Goal: Information Seeking & Learning: Understand process/instructions

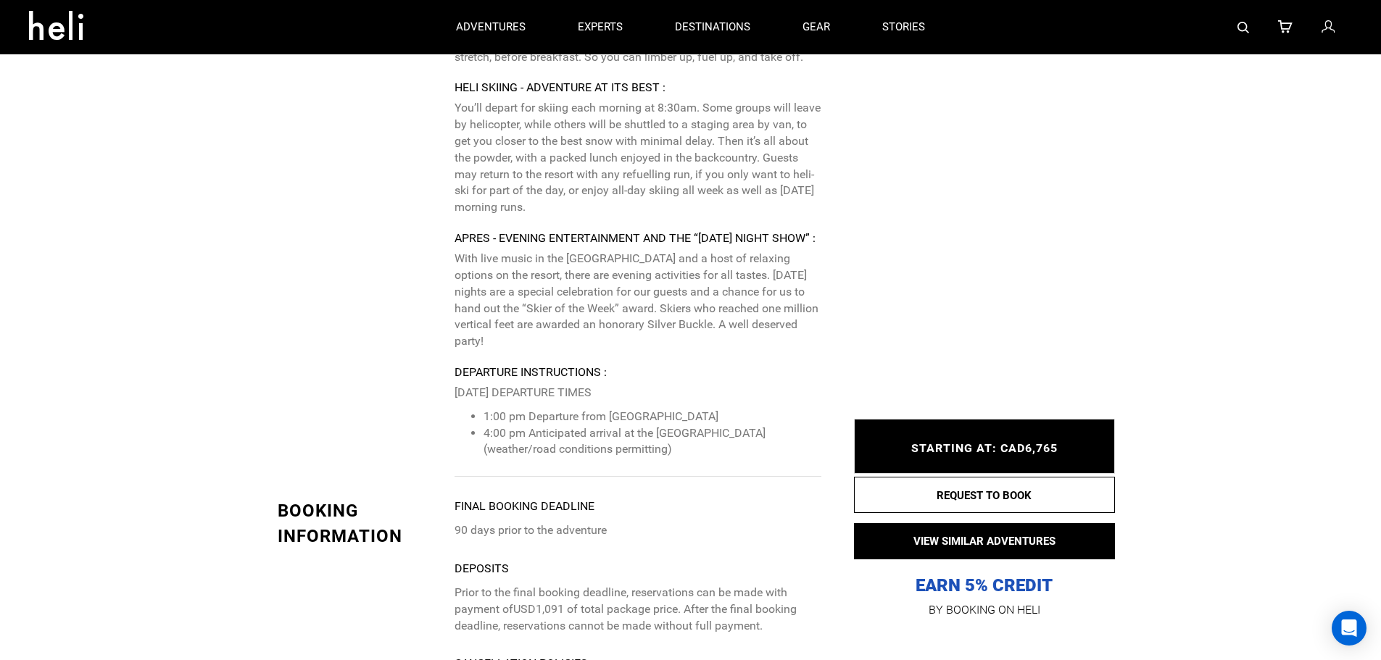
scroll to position [5131, 0]
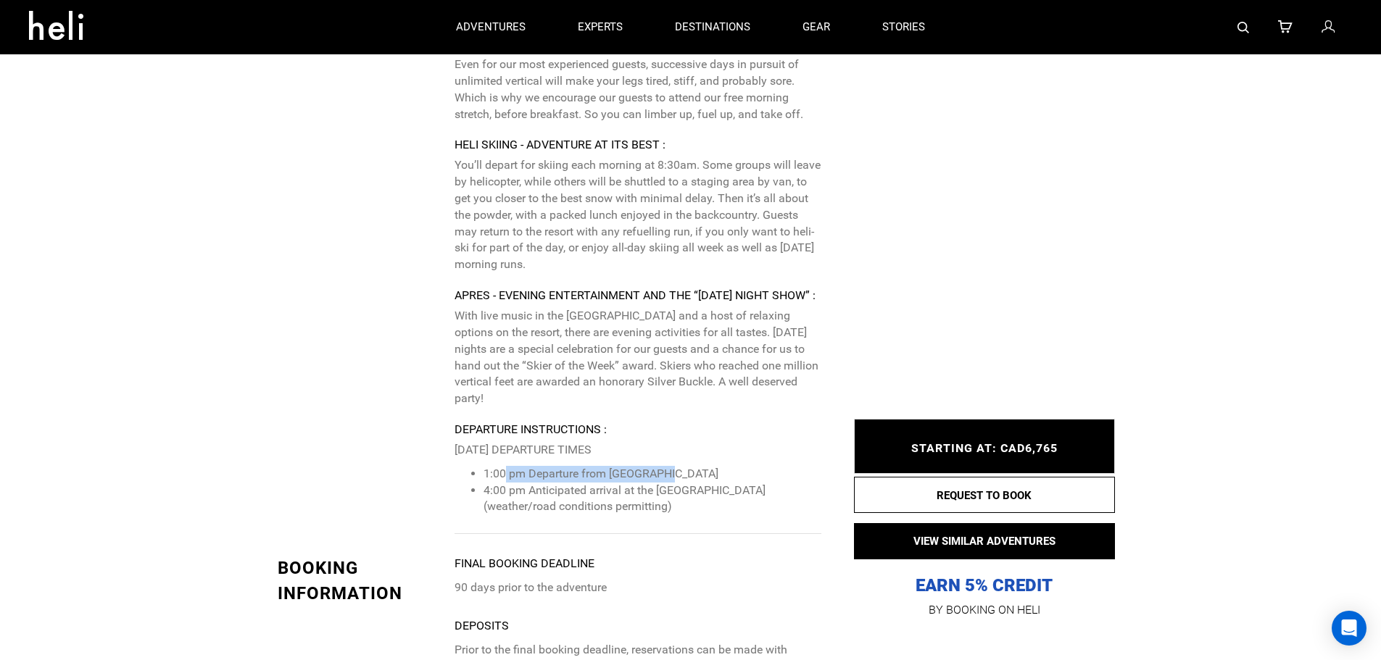
drag, startPoint x: 507, startPoint y: 441, endPoint x: 695, endPoint y: 439, distance: 188.5
click at [695, 466] on li "1:00 pm Departure from [GEOGRAPHIC_DATA]" at bounding box center [651, 474] width 337 height 17
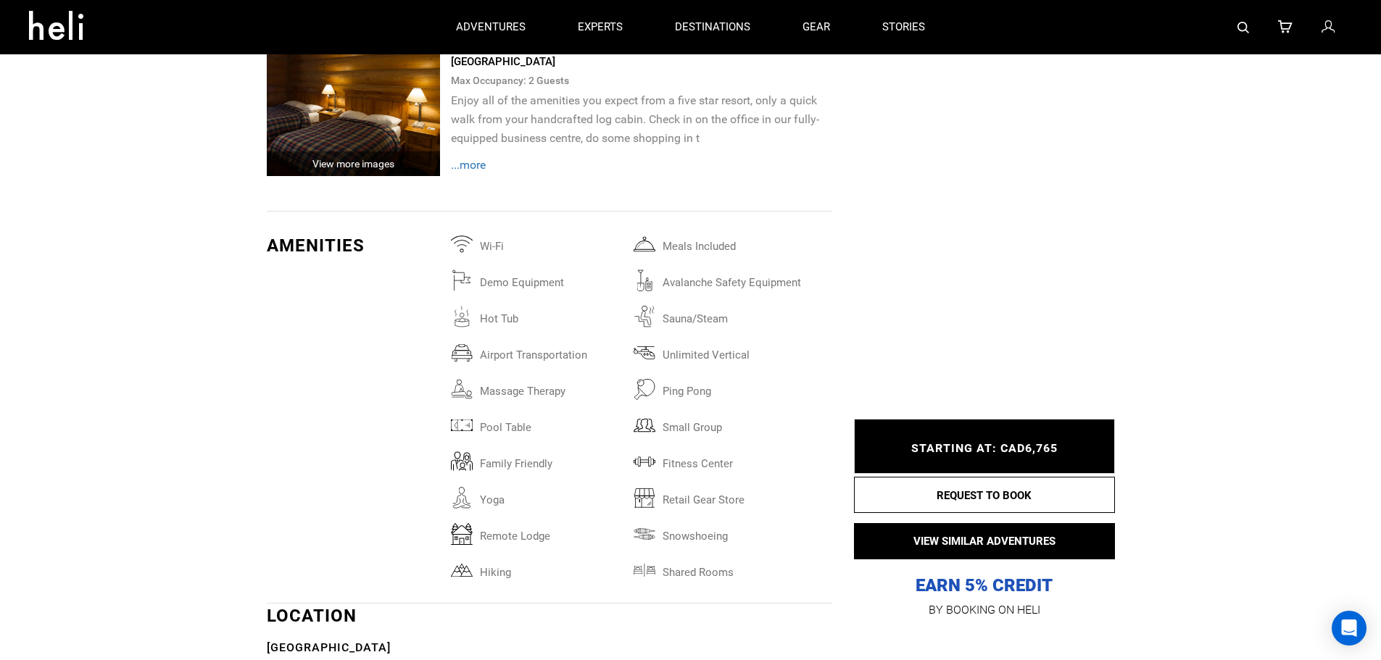
scroll to position [2666, 0]
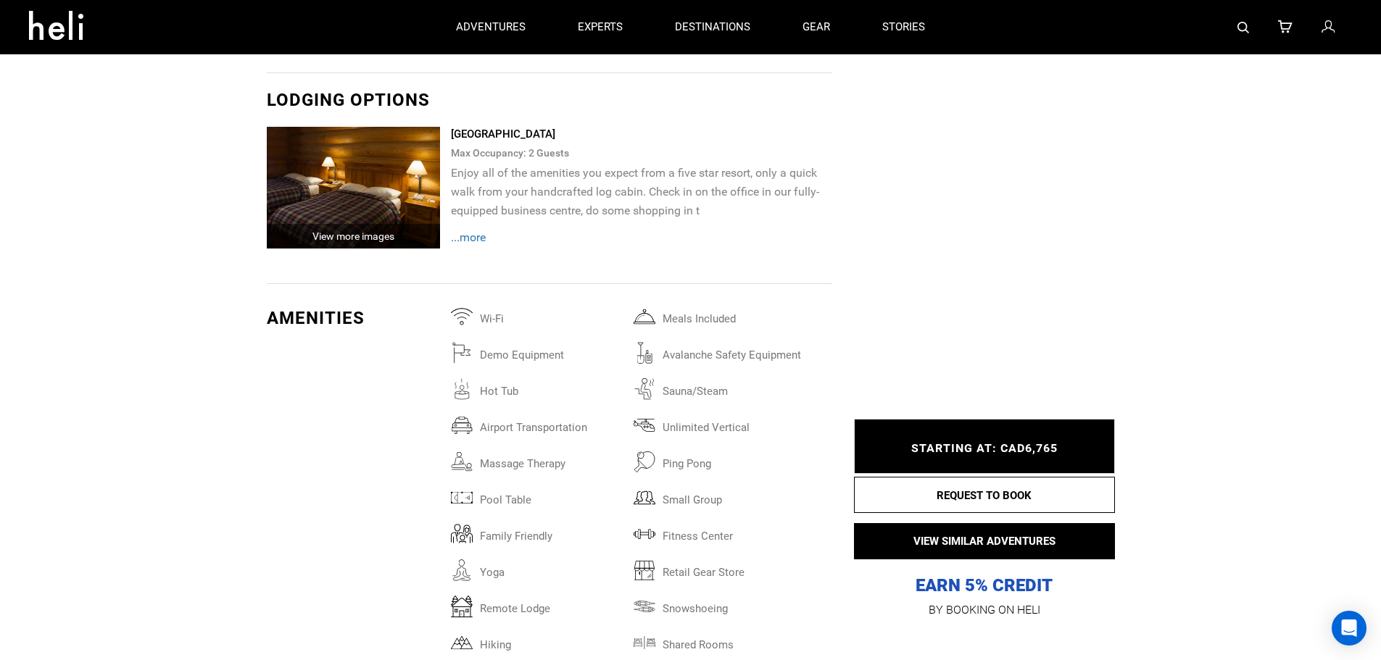
click at [481, 239] on span "...more" at bounding box center [468, 237] width 35 height 14
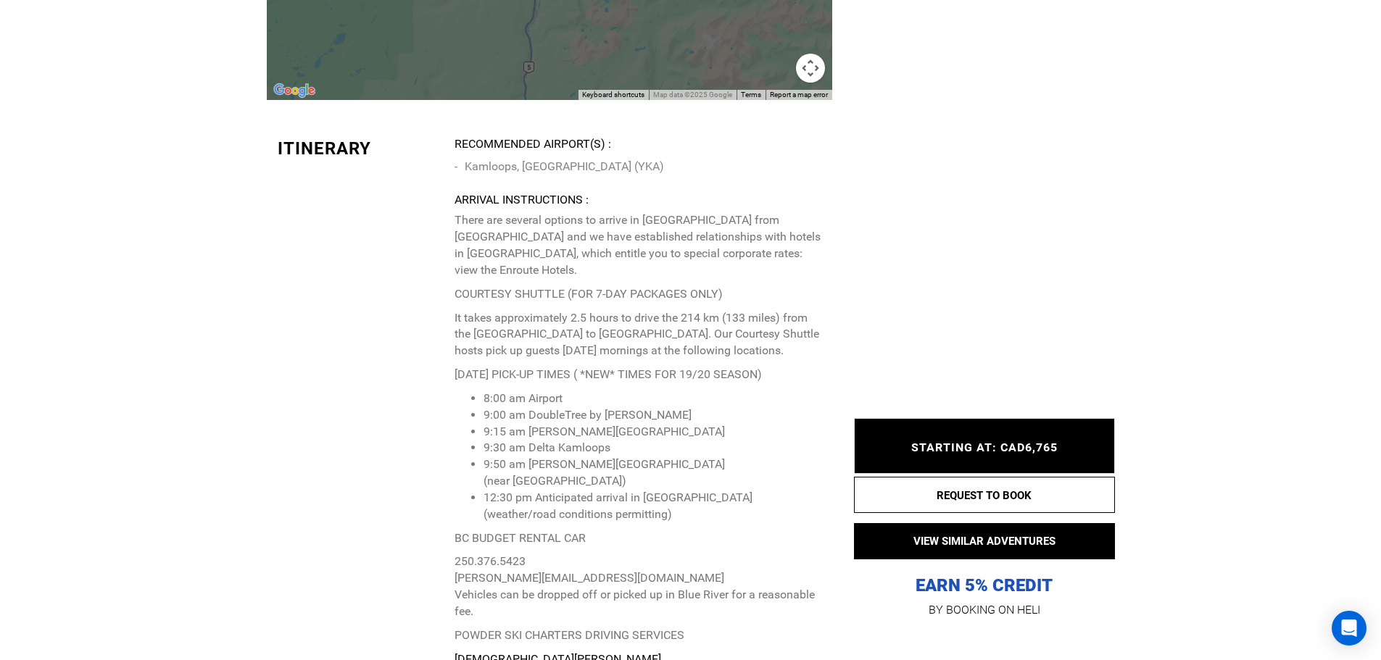
scroll to position [3681, 0]
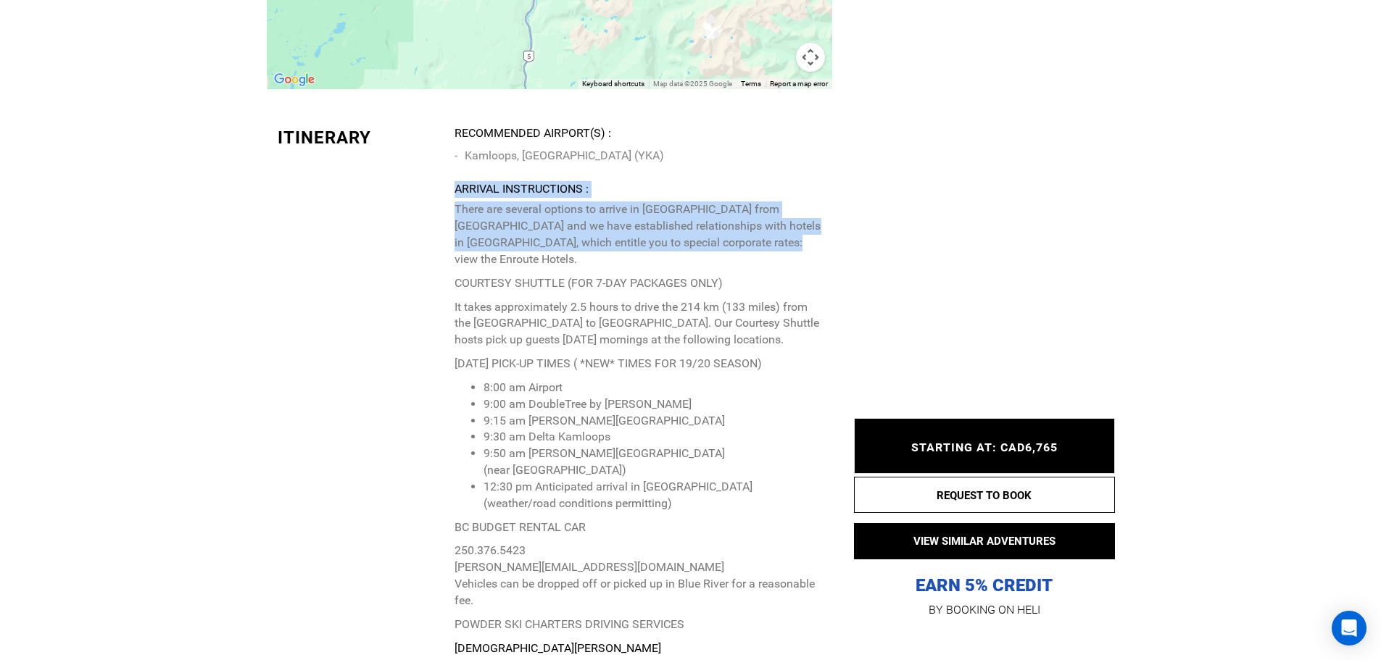
drag, startPoint x: 455, startPoint y: 183, endPoint x: 820, endPoint y: 240, distance: 369.6
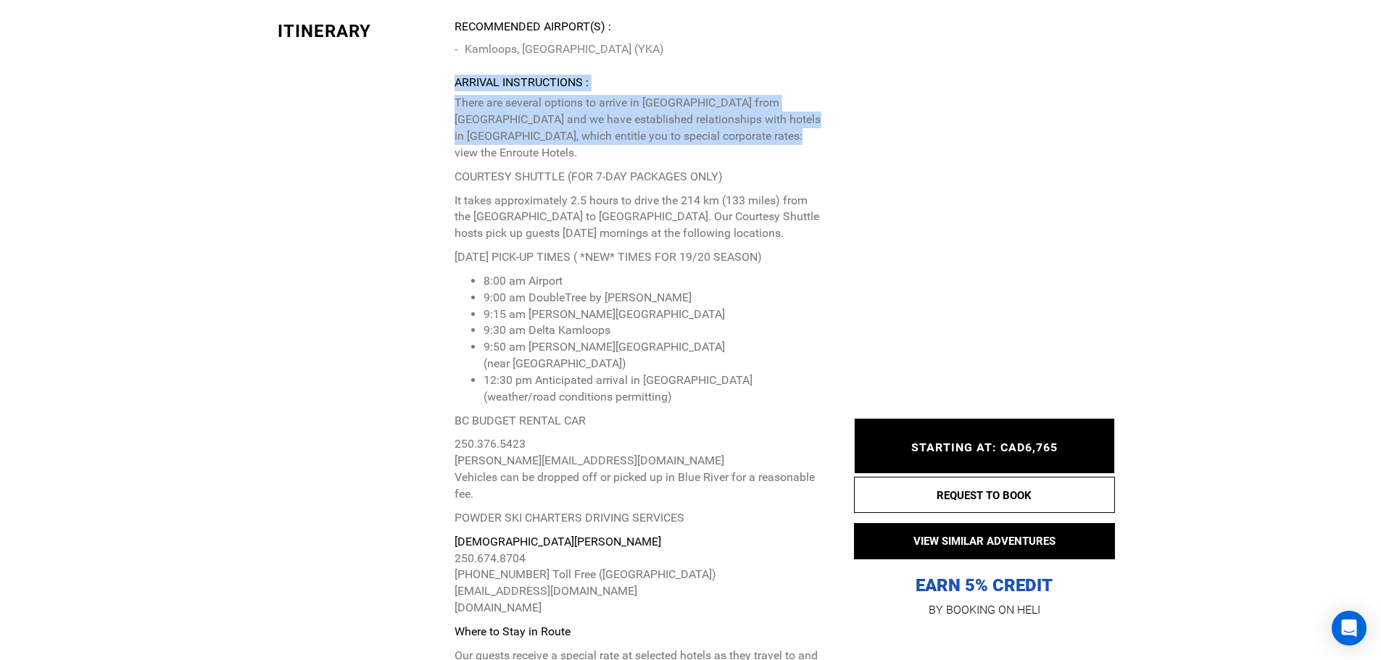
scroll to position [3826, 0]
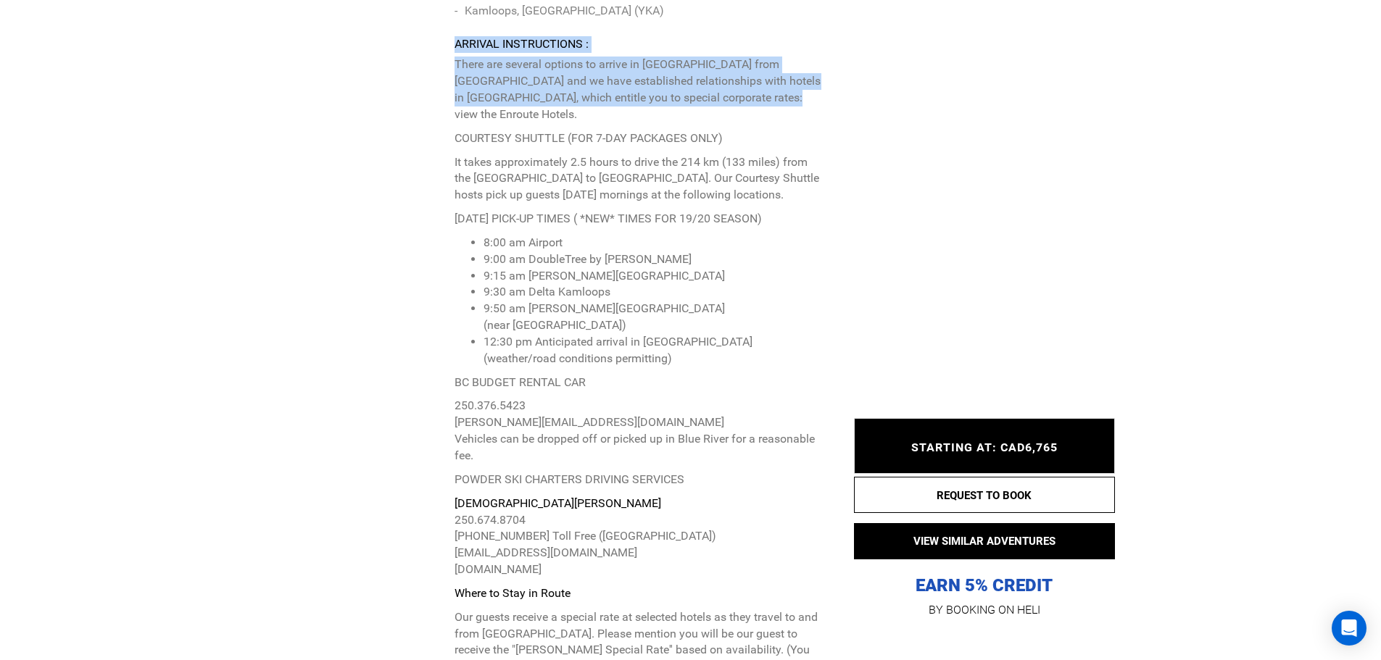
drag, startPoint x: 478, startPoint y: 411, endPoint x: 508, endPoint y: 424, distance: 33.1
click at [508, 424] on p "250.376.5423 [PERSON_NAME][EMAIL_ADDRESS][DOMAIN_NAME] Vehicles can be dropped …" at bounding box center [637, 431] width 366 height 66
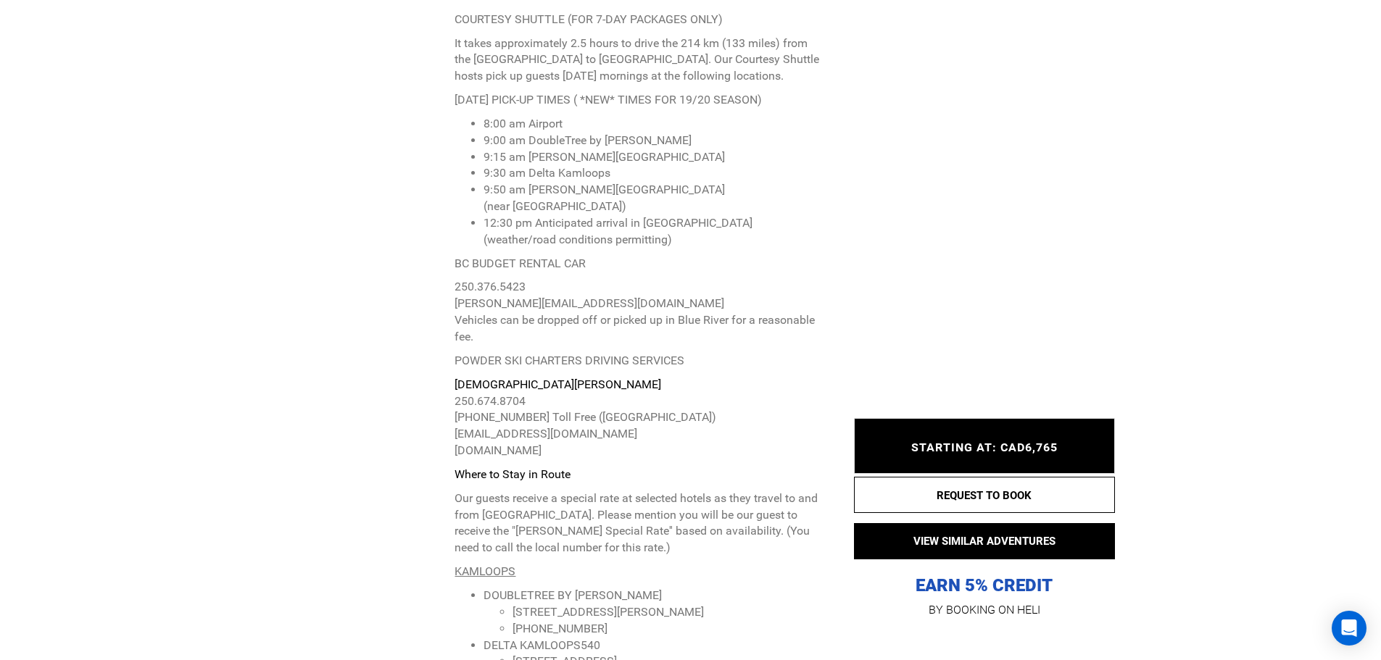
scroll to position [3971, 0]
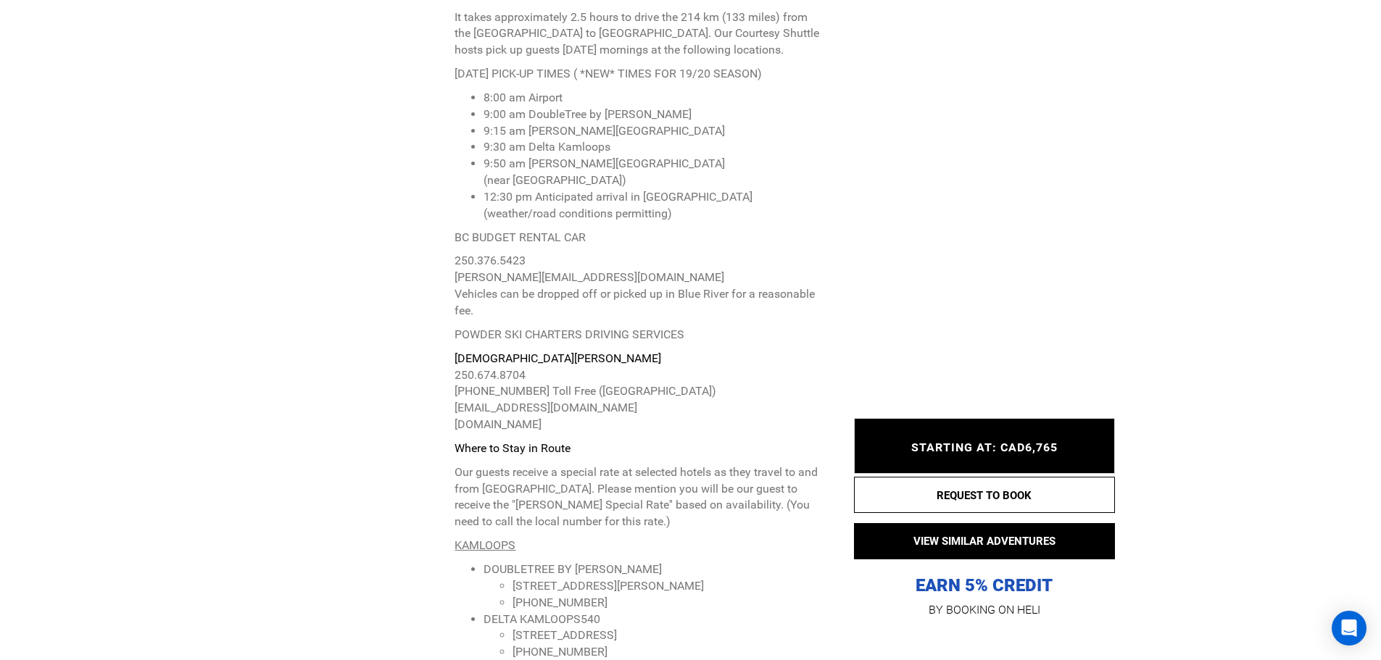
drag, startPoint x: 456, startPoint y: 392, endPoint x: 609, endPoint y: 392, distance: 152.9
click at [609, 392] on p "[DEMOGRAPHIC_DATA][PERSON_NAME] 250.674.8704 [PHONE_NUMBER] Toll Free ([GEOGRAP…" at bounding box center [637, 392] width 366 height 83
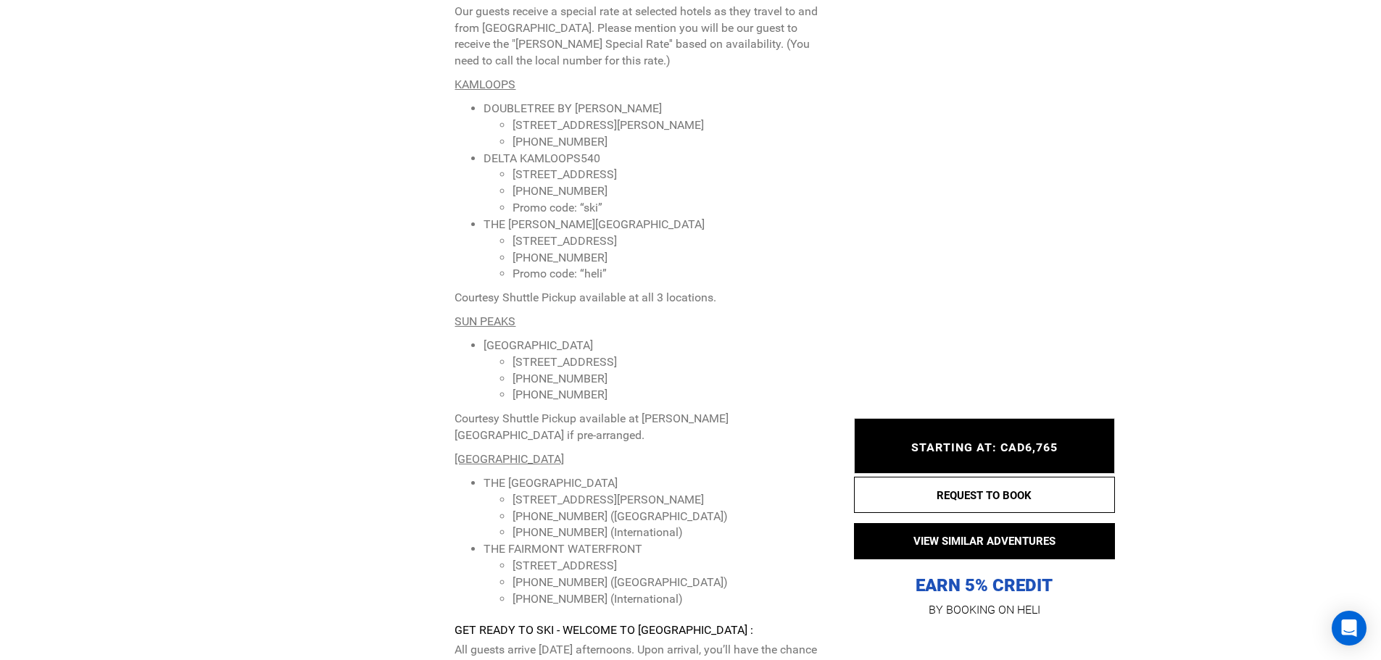
scroll to position [4478, 0]
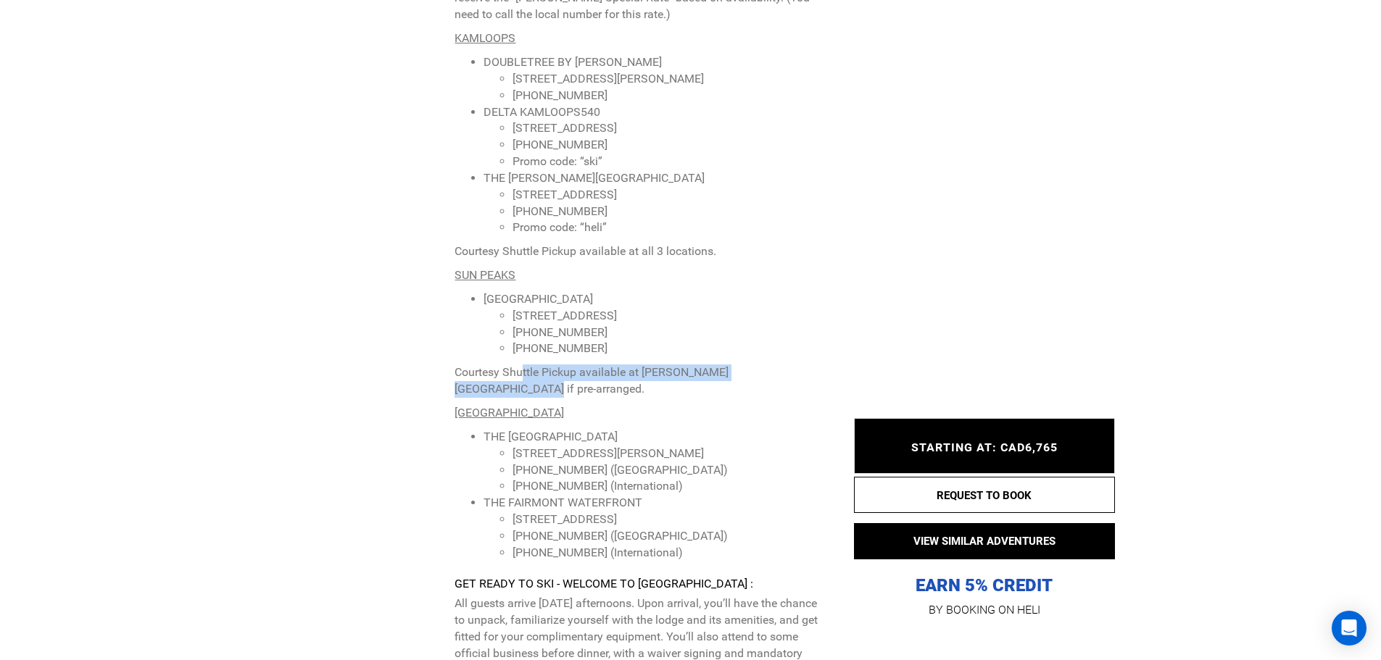
drag, startPoint x: 520, startPoint y: 333, endPoint x: 814, endPoint y: 330, distance: 293.5
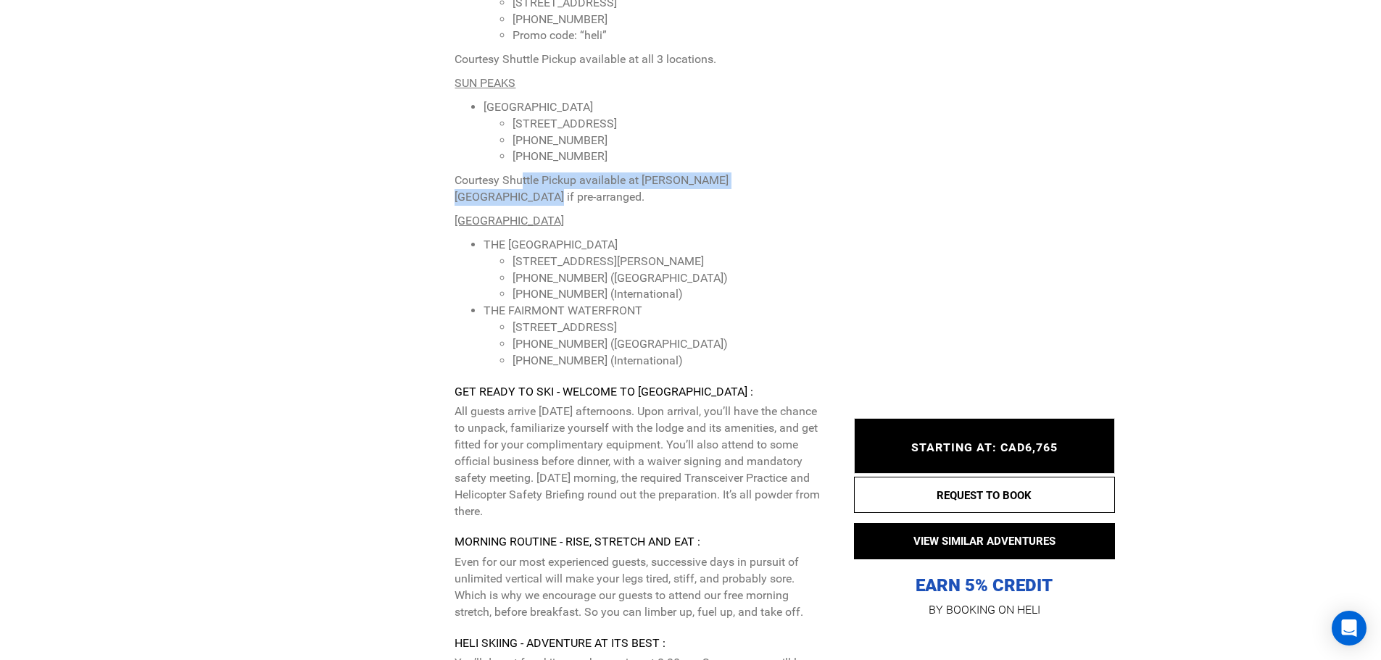
scroll to position [4696, 0]
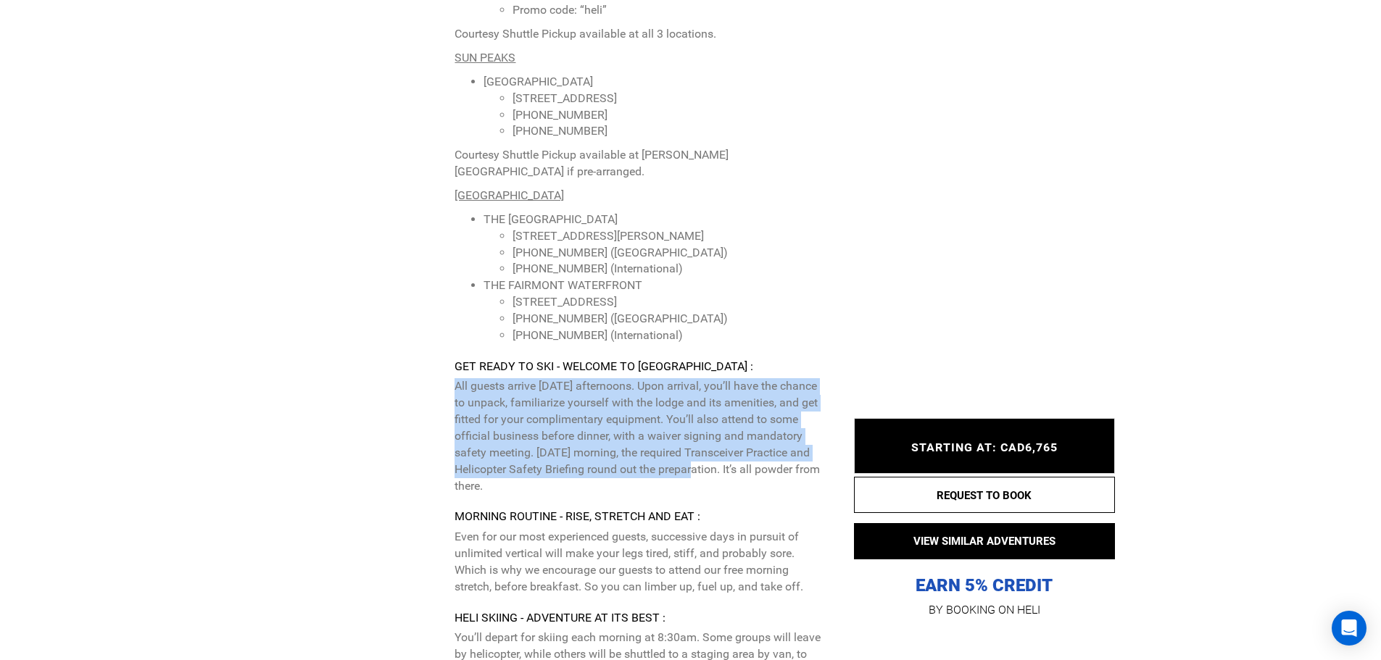
drag, startPoint x: 457, startPoint y: 338, endPoint x: 781, endPoint y: 423, distance: 334.9
click at [781, 423] on p "All guests arrive [DATE] afternoons. Upon arrival, you’ll have the chance to un…" at bounding box center [637, 436] width 366 height 116
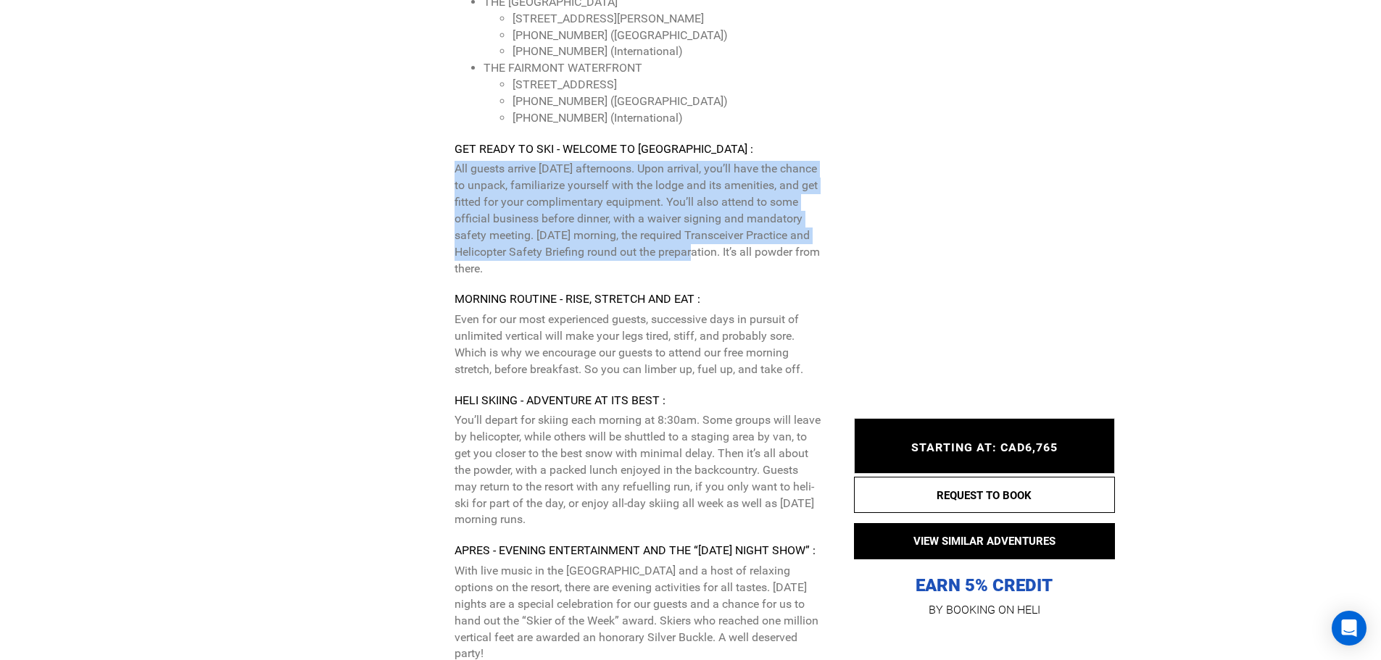
scroll to position [5131, 0]
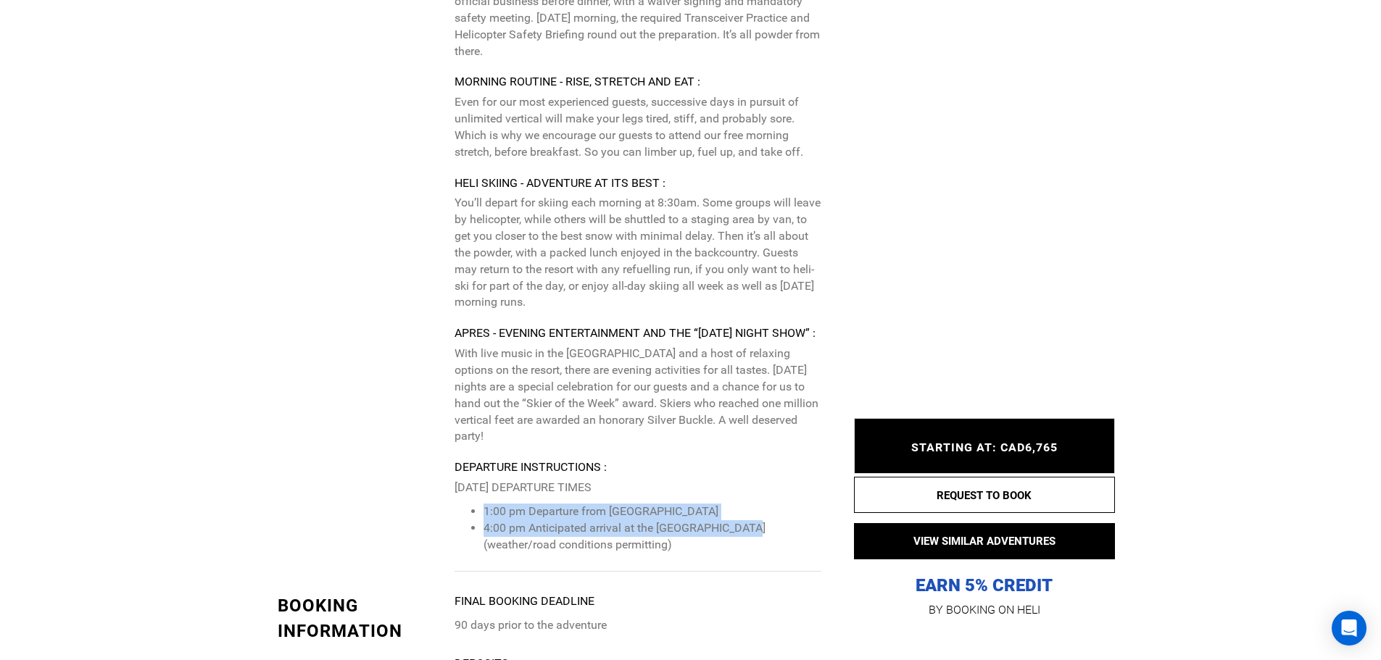
drag, startPoint x: 465, startPoint y: 475, endPoint x: 765, endPoint y: 496, distance: 300.0
click at [765, 504] on ul "1:00 pm Departure from [GEOGRAPHIC_DATA] 4:00 pm Anticipated arrival at the [GE…" at bounding box center [637, 529] width 366 height 50
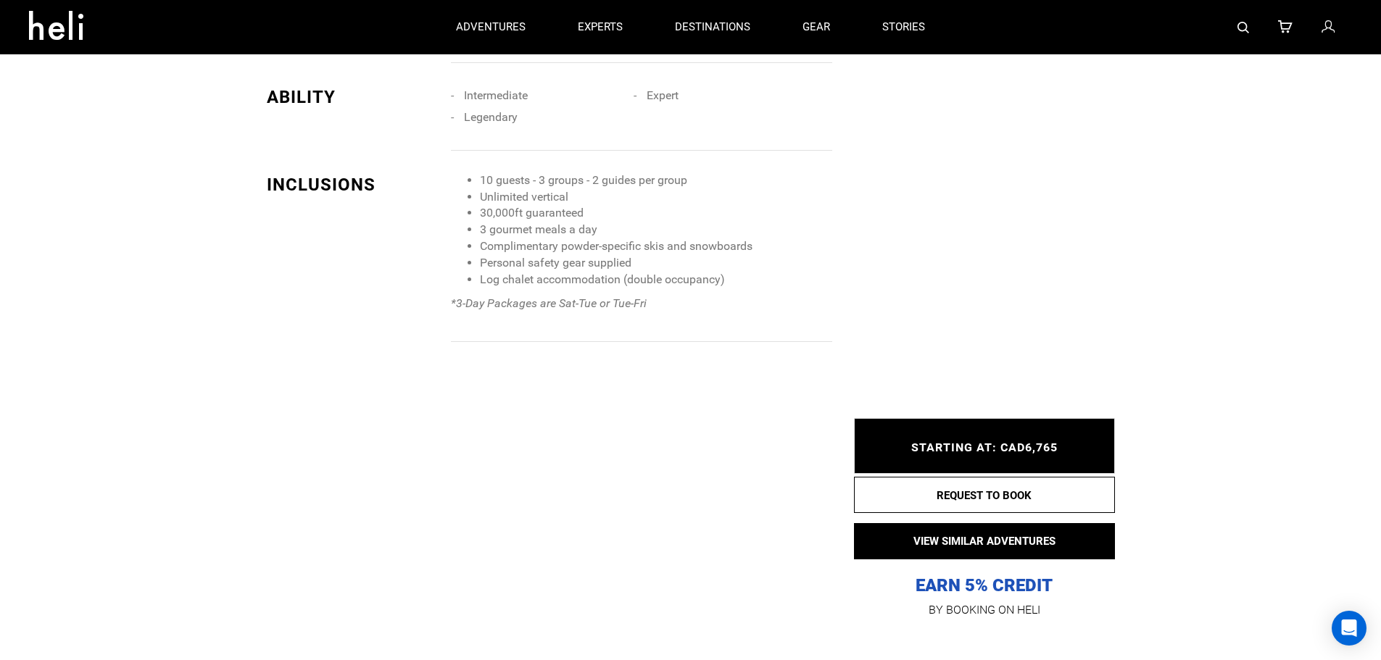
scroll to position [1289, 0]
